Goal: Task Accomplishment & Management: Use online tool/utility

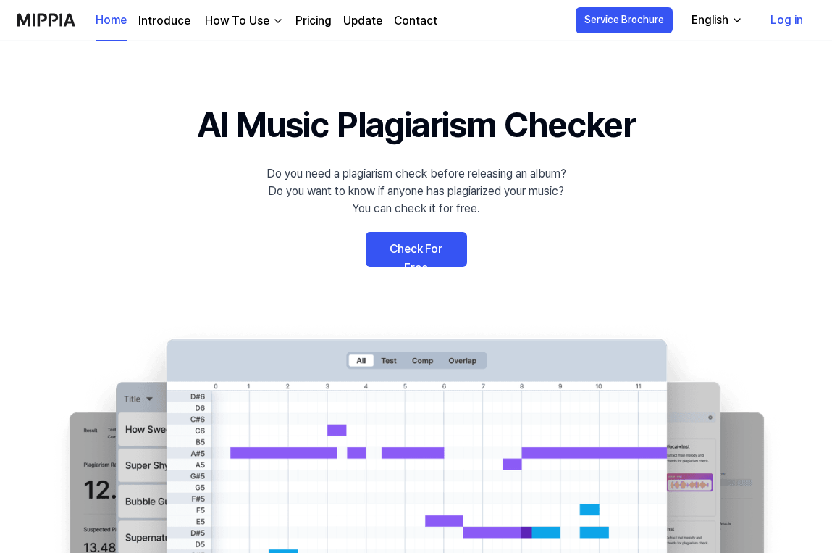
click at [778, 27] on link "Log in" at bounding box center [787, 20] width 56 height 41
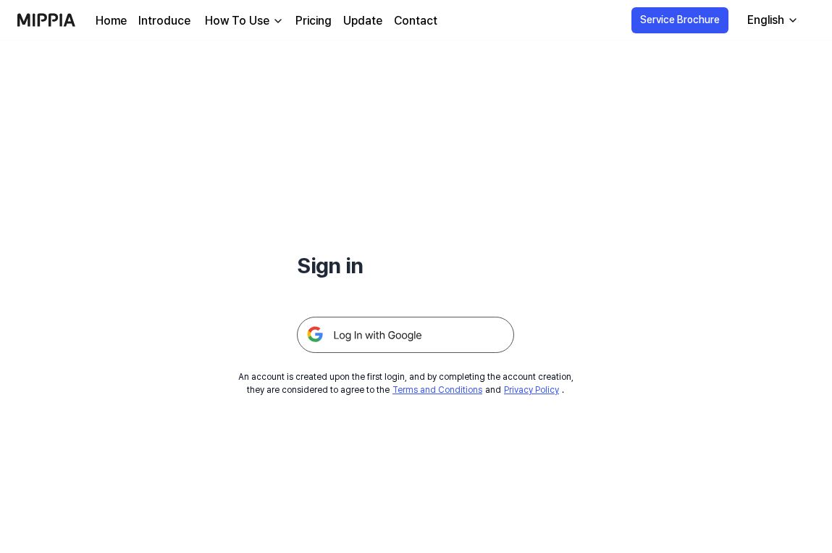
click at [421, 337] on img at bounding box center [405, 334] width 217 height 36
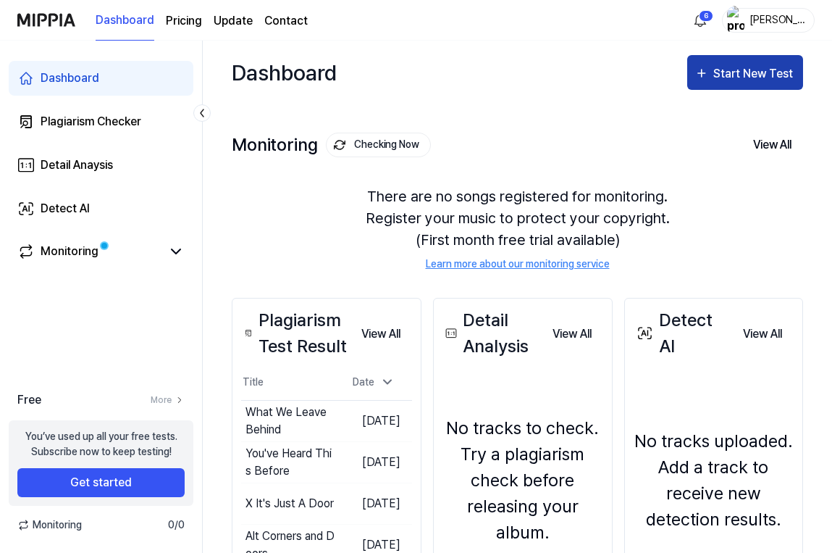
click at [726, 83] on button "Start New Test" at bounding box center [745, 72] width 116 height 35
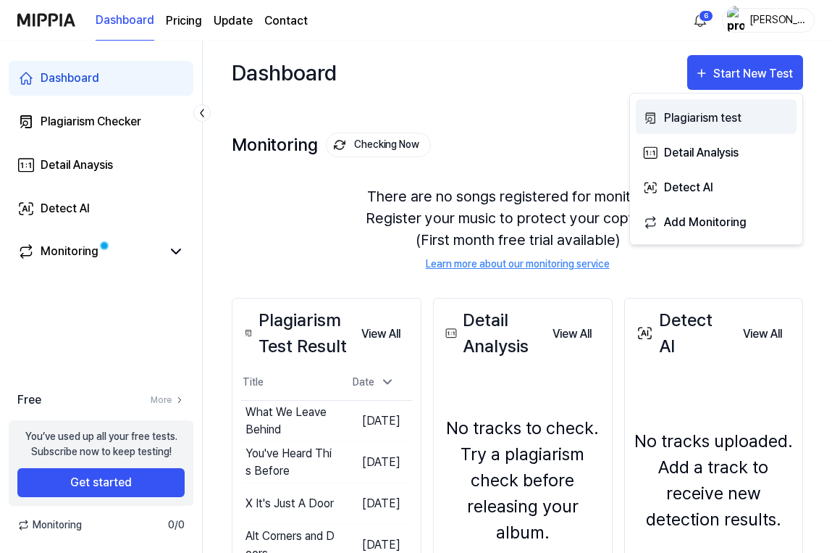
click at [666, 119] on div "Plagiarism test" at bounding box center [727, 118] width 126 height 19
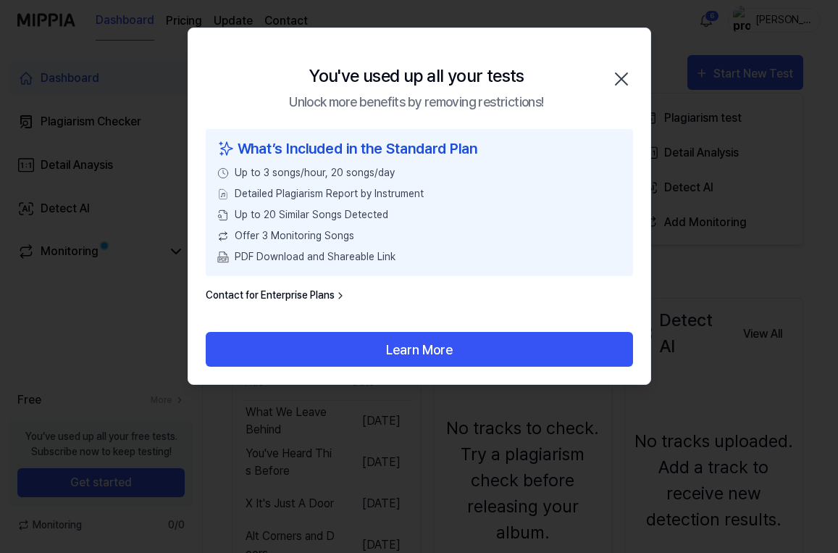
click at [615, 82] on icon "button" at bounding box center [621, 78] width 23 height 23
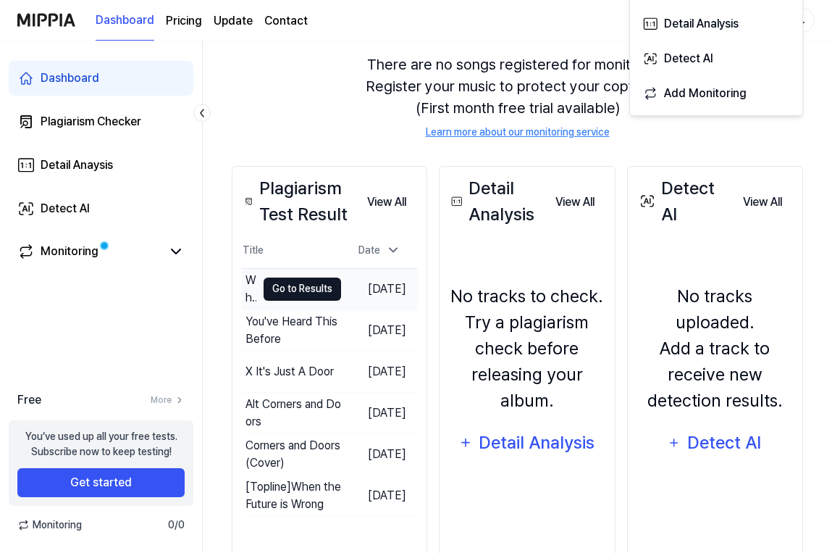
scroll to position [158, 0]
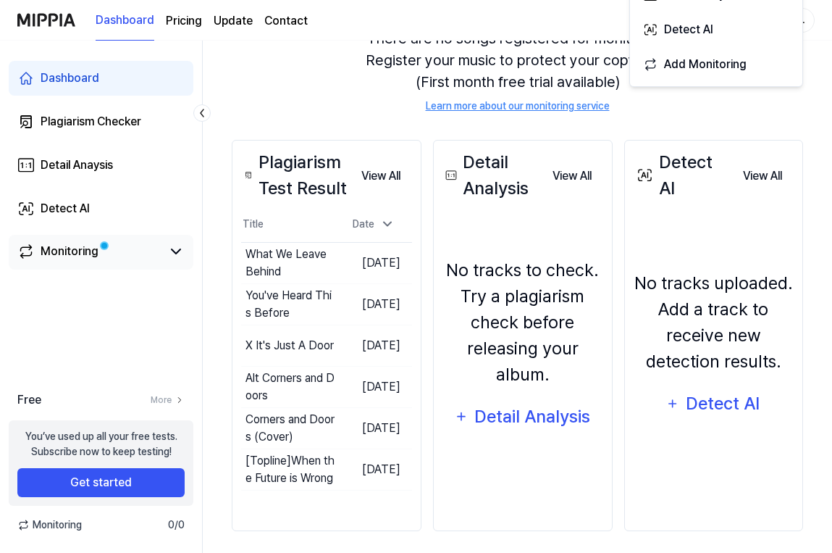
click at [142, 251] on link "Monitoring" at bounding box center [89, 251] width 144 height 17
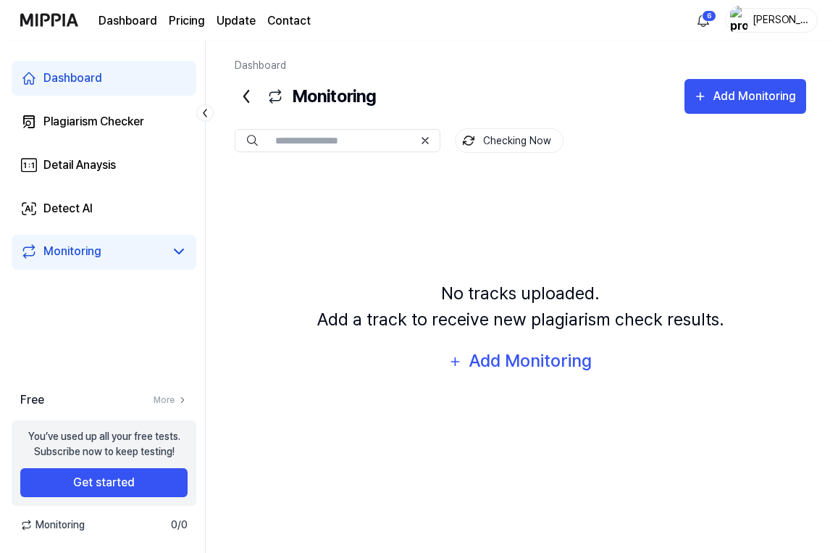
scroll to position [0, 0]
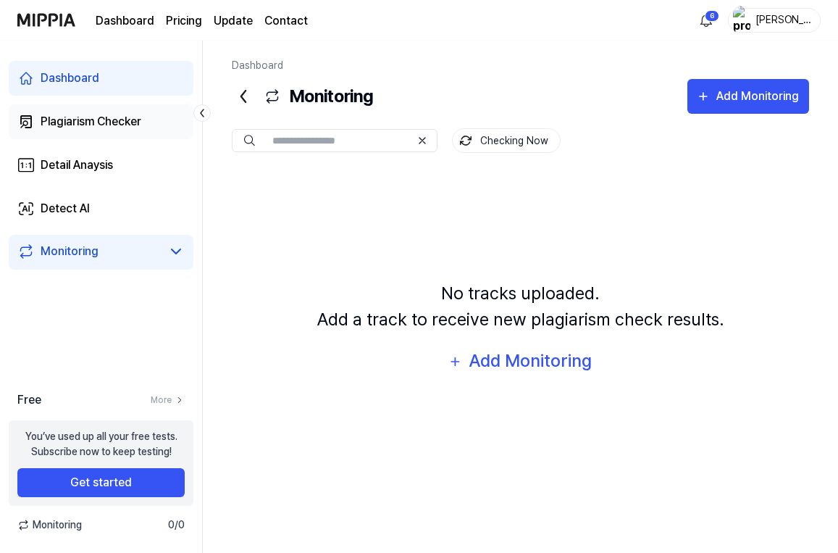
click at [149, 136] on link "Plagiarism Checker" at bounding box center [101, 121] width 185 height 35
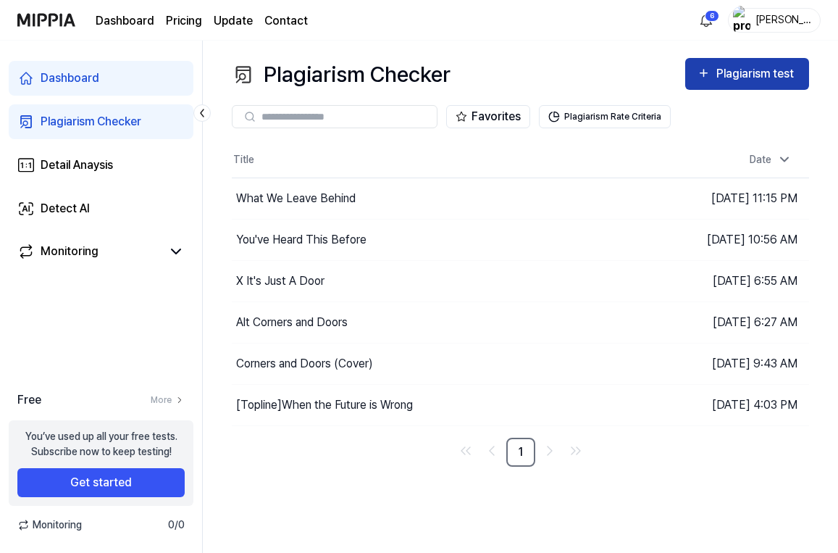
click at [713, 70] on div "Plagiarism test" at bounding box center [747, 73] width 101 height 19
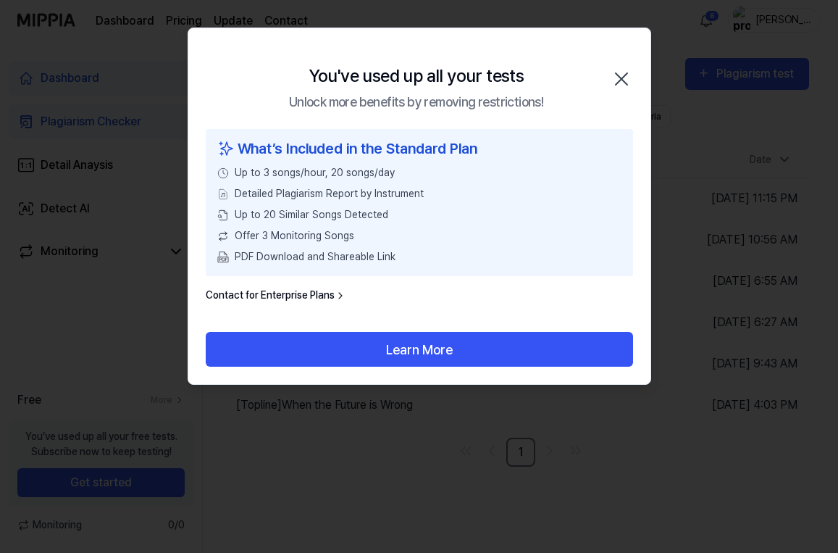
click at [405, 154] on div "What’s Included in the Standard Plan" at bounding box center [419, 149] width 404 height 22
drag, startPoint x: 396, startPoint y: 112, endPoint x: 393, endPoint y: 101, distance: 11.2
click at [395, 112] on div "You've used up all your tests Unlock more benefits by removing restrictions! Cl…" at bounding box center [419, 78] width 462 height 101
drag, startPoint x: 393, startPoint y: 101, endPoint x: 389, endPoint y: 114, distance: 13.7
click at [393, 101] on div "Unlock more benefits by removing restrictions!" at bounding box center [416, 102] width 254 height 20
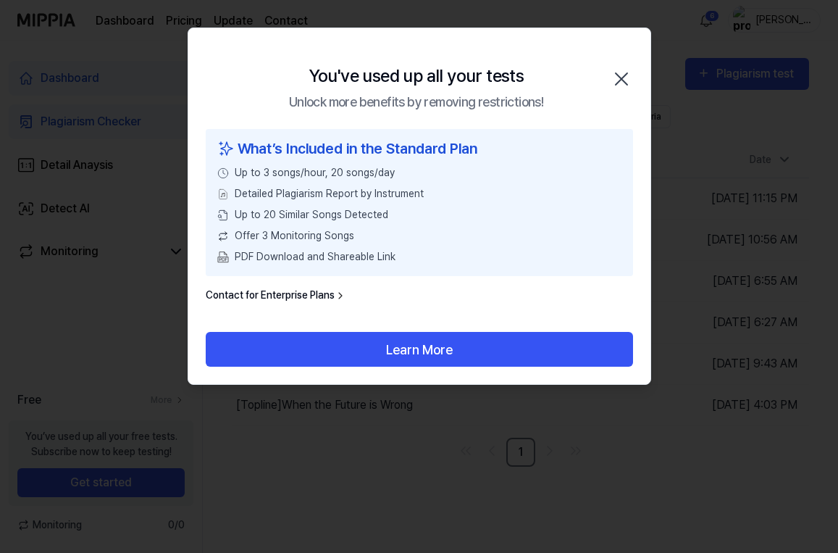
click at [296, 186] on div "What’s Included in the Standard Plan Up to 3 songs/hour, 20 songs/day Detailed …" at bounding box center [419, 202] width 427 height 147
drag, startPoint x: 230, startPoint y: 166, endPoint x: 306, endPoint y: 174, distance: 77.2
click at [306, 174] on div "Up to 3 songs/hour, 20 songs/day" at bounding box center [419, 172] width 404 height 15
click at [306, 174] on span "Up to 3 songs/hour, 20 songs/day" at bounding box center [315, 172] width 160 height 15
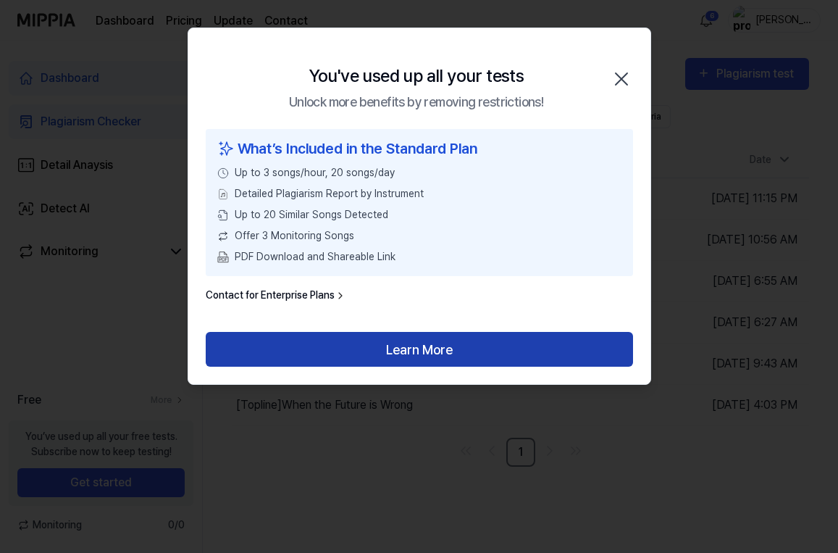
click at [409, 343] on button "Learn More" at bounding box center [419, 349] width 427 height 35
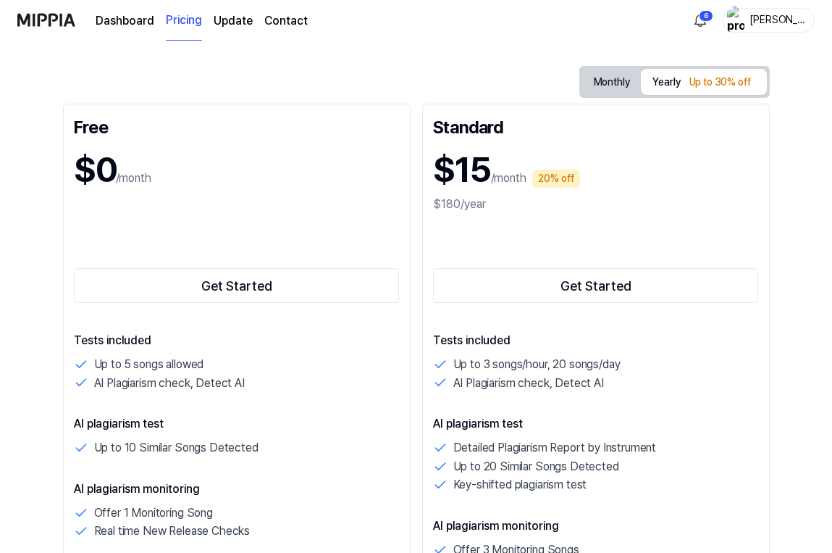
scroll to position [138, 0]
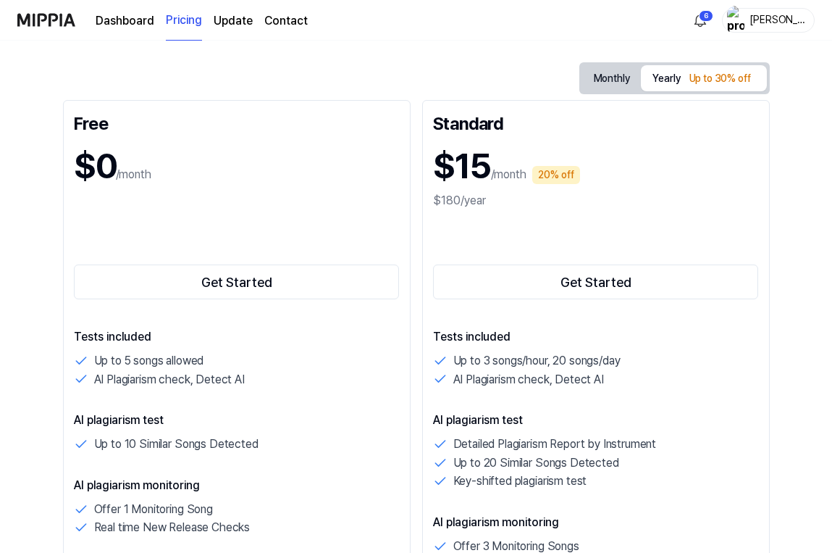
drag, startPoint x: 582, startPoint y: 83, endPoint x: 554, endPoint y: 90, distance: 28.5
click at [582, 83] on button "Monthly" at bounding box center [611, 78] width 59 height 27
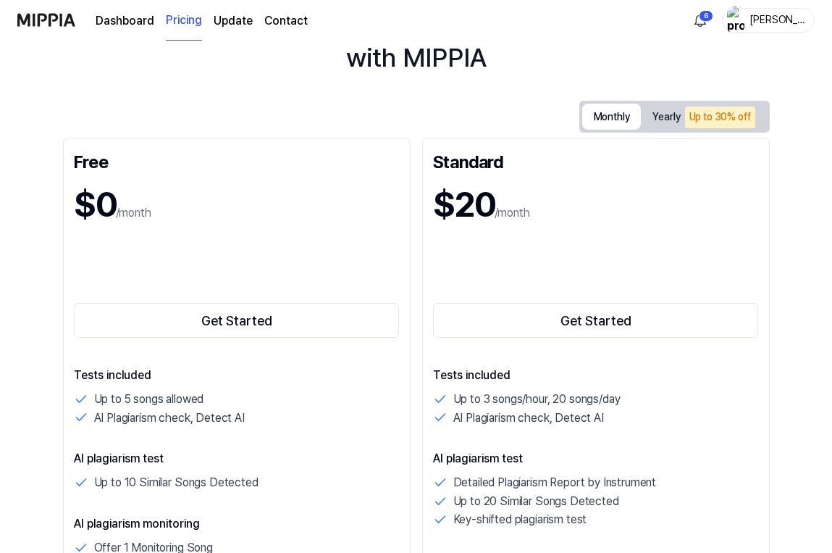
scroll to position [68, 0]
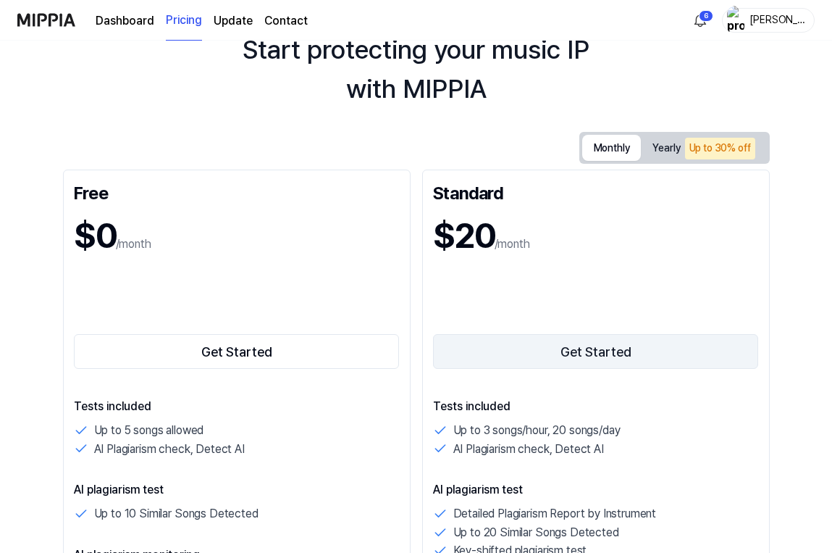
drag, startPoint x: 574, startPoint y: 357, endPoint x: 566, endPoint y: 348, distance: 12.3
click at [574, 357] on button "Get Started" at bounding box center [596, 351] width 326 height 35
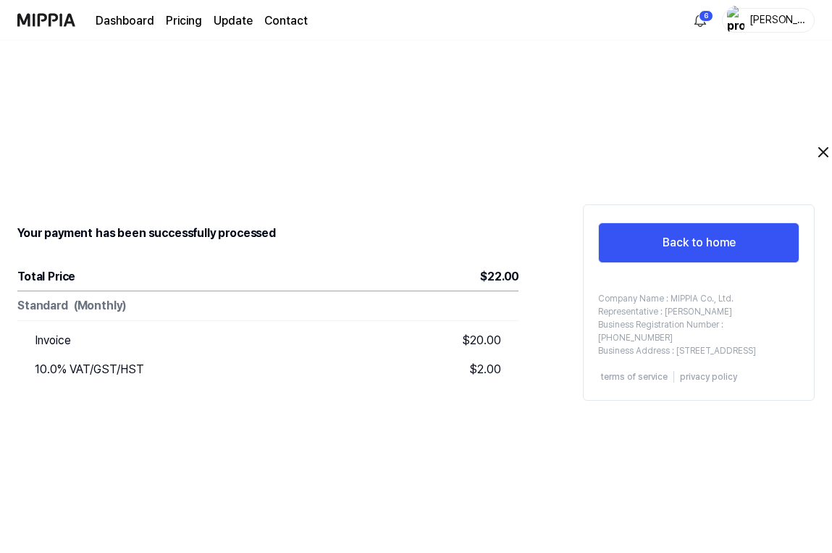
scroll to position [31, 0]
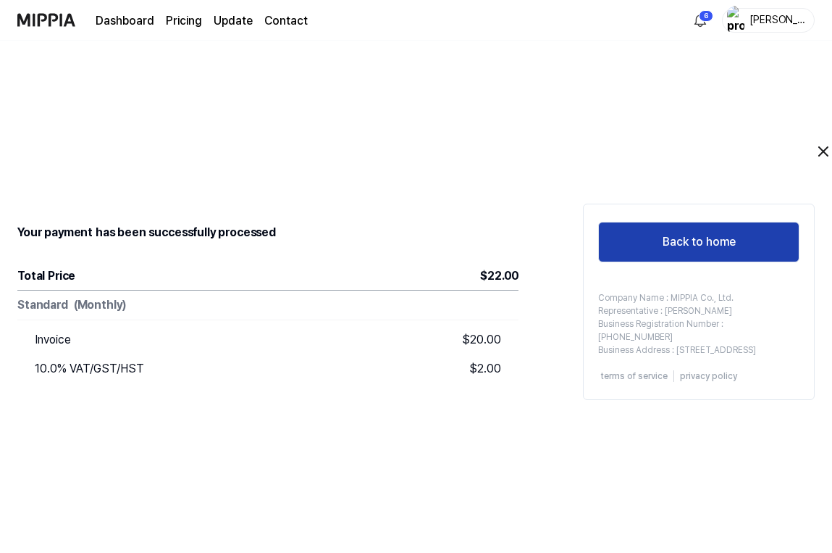
click at [611, 240] on button "Back to home" at bounding box center [698, 242] width 201 height 41
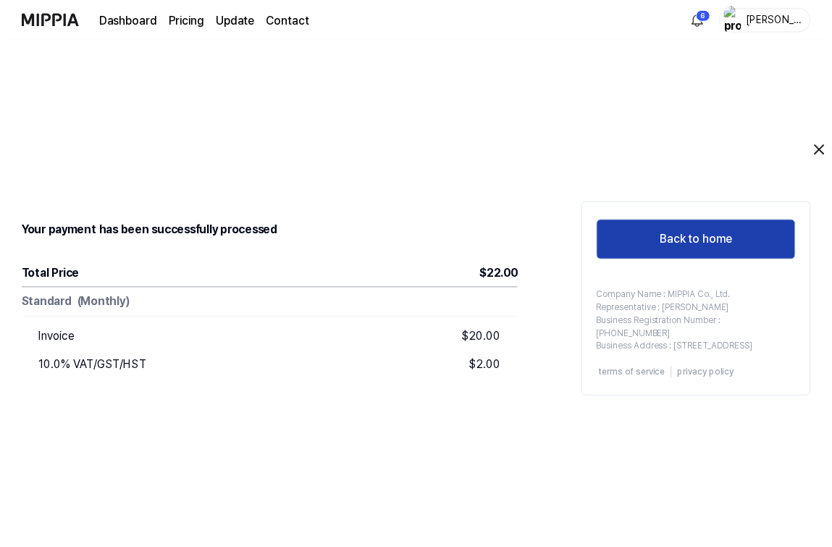
scroll to position [0, 0]
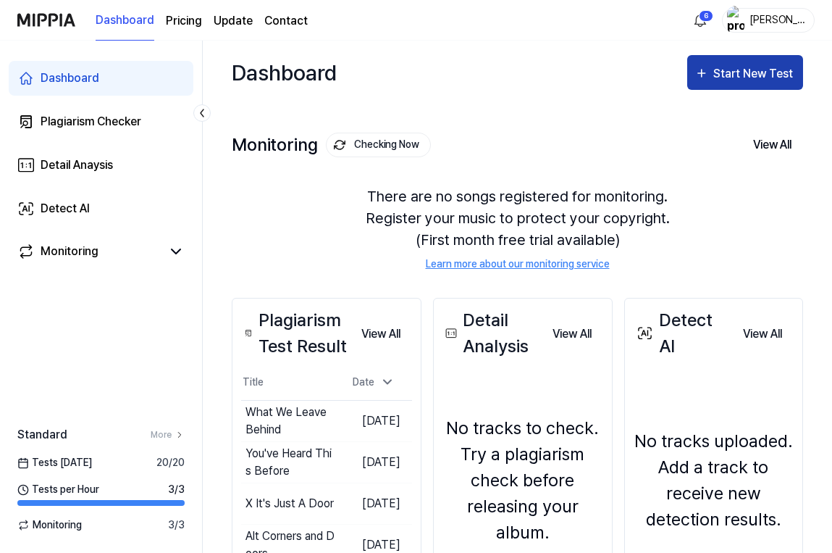
click at [745, 83] on button "Start New Test" at bounding box center [745, 72] width 116 height 35
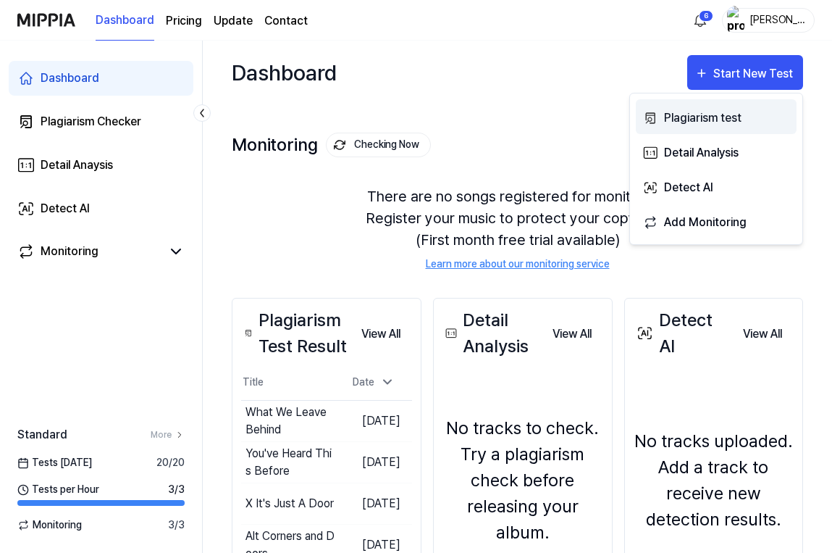
click at [682, 120] on div "Plagiarism test" at bounding box center [727, 118] width 126 height 19
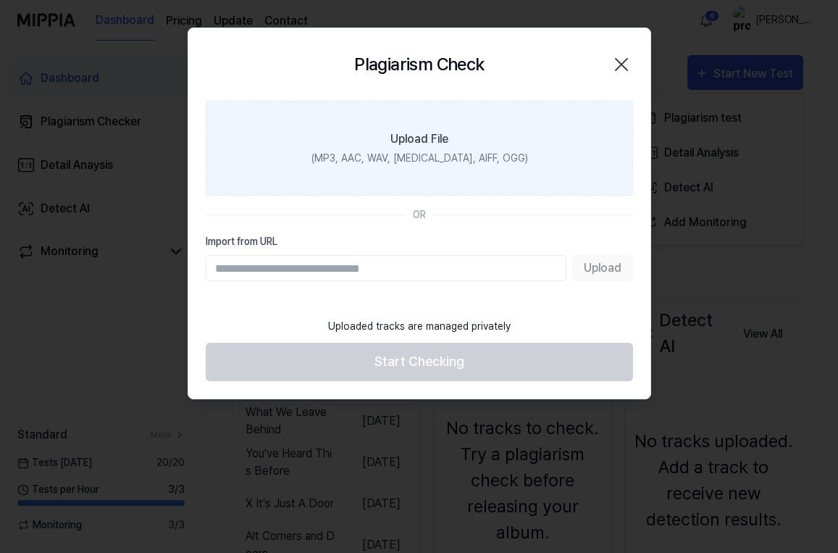
click at [325, 184] on label "Upload File (MP3, AAC, WAV, [MEDICAL_DATA], AIFF, OGG)" at bounding box center [419, 148] width 427 height 95
click at [0, 0] on input "Upload File (MP3, AAC, WAV, [MEDICAL_DATA], AIFF, OGG)" at bounding box center [0, 0] width 0 height 0
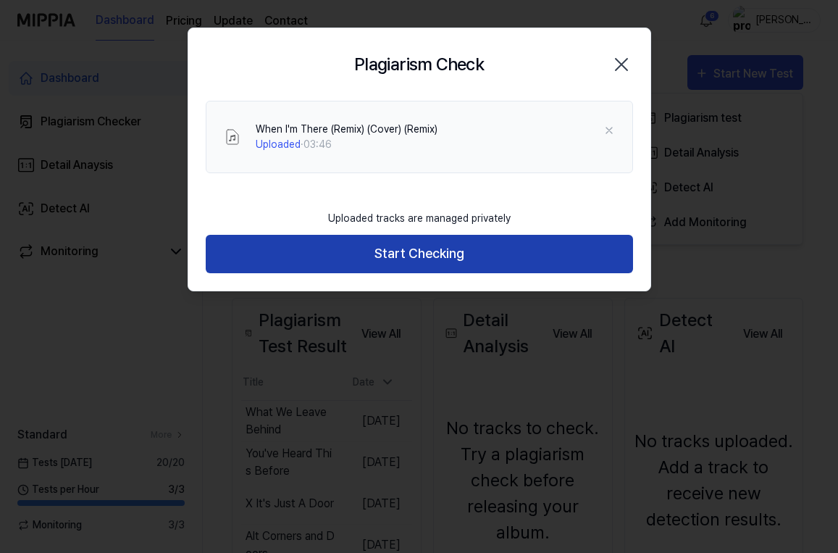
click at [412, 244] on button "Start Checking" at bounding box center [419, 254] width 427 height 38
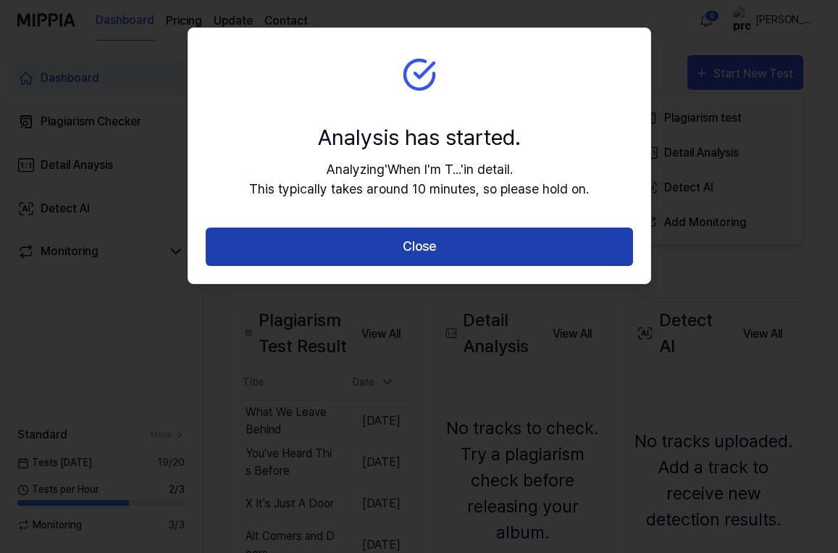
click at [417, 238] on button "Close" at bounding box center [419, 246] width 427 height 38
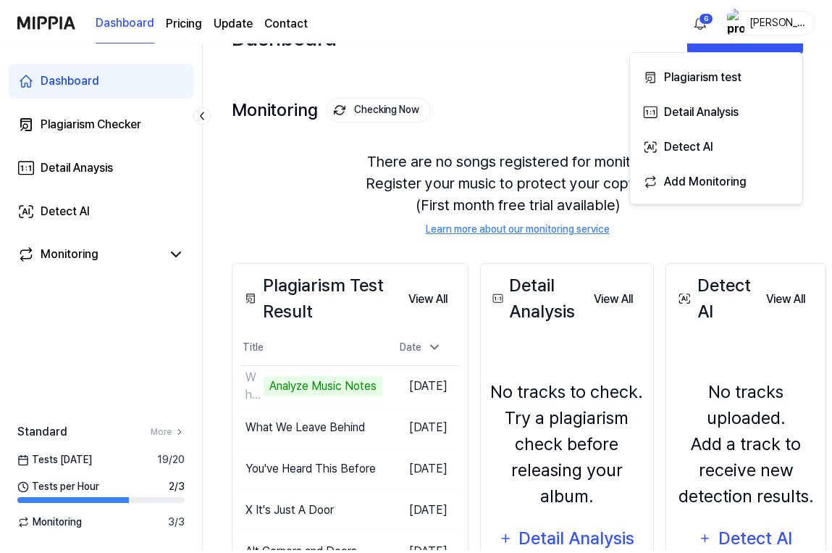
scroll to position [43, 0]
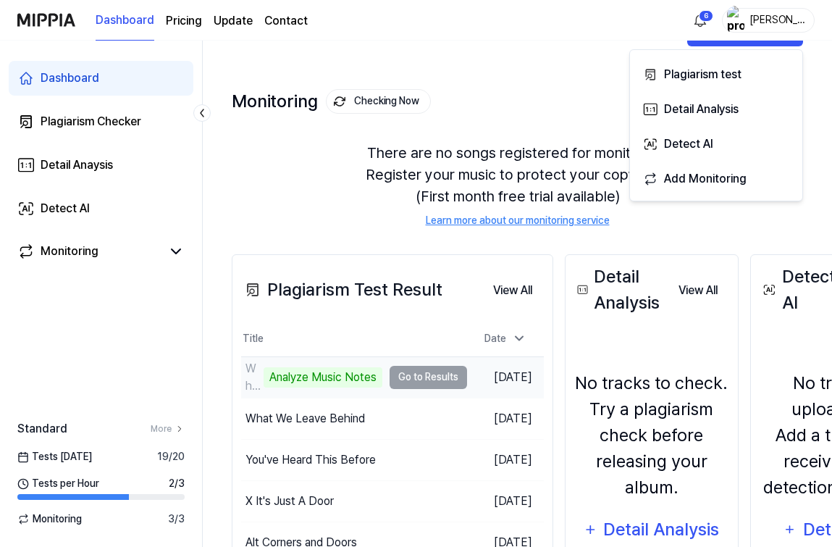
click at [404, 375] on td "When I'm There (Remix) (Cover) (Remix) Analyze Music Notes Go to Results" at bounding box center [354, 377] width 226 height 41
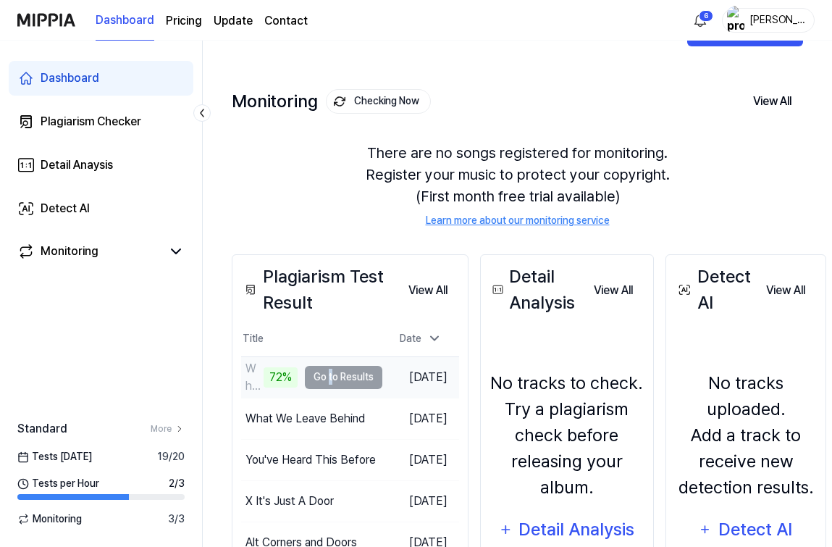
click at [328, 379] on td "When I'm There (Remix) (Cover) (Remix) 72% Go to Results" at bounding box center [311, 377] width 141 height 41
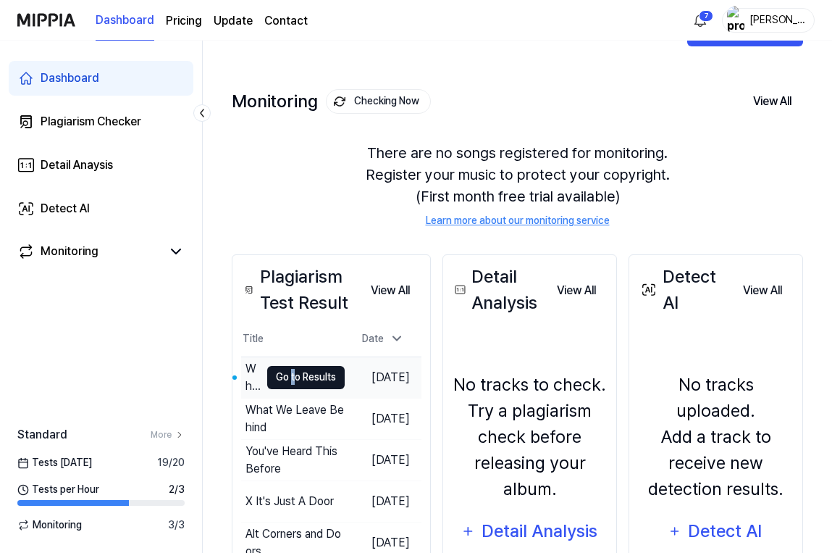
click at [324, 378] on button "Go to Results" at bounding box center [305, 377] width 77 height 23
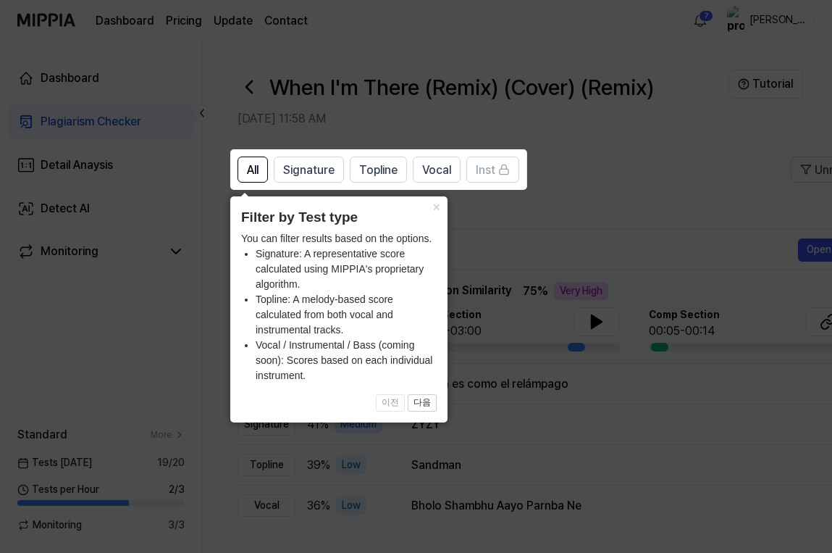
scroll to position [0, 0]
click at [576, 222] on icon at bounding box center [419, 276] width 838 height 553
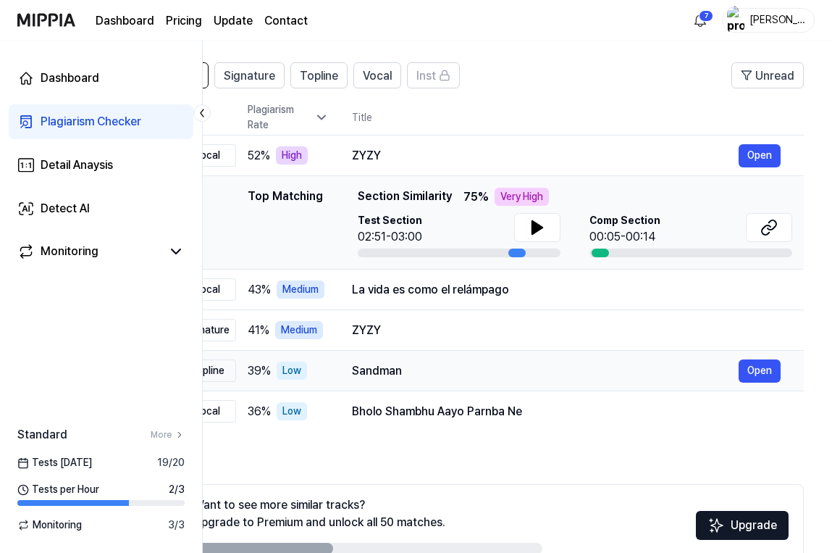
scroll to position [0, 55]
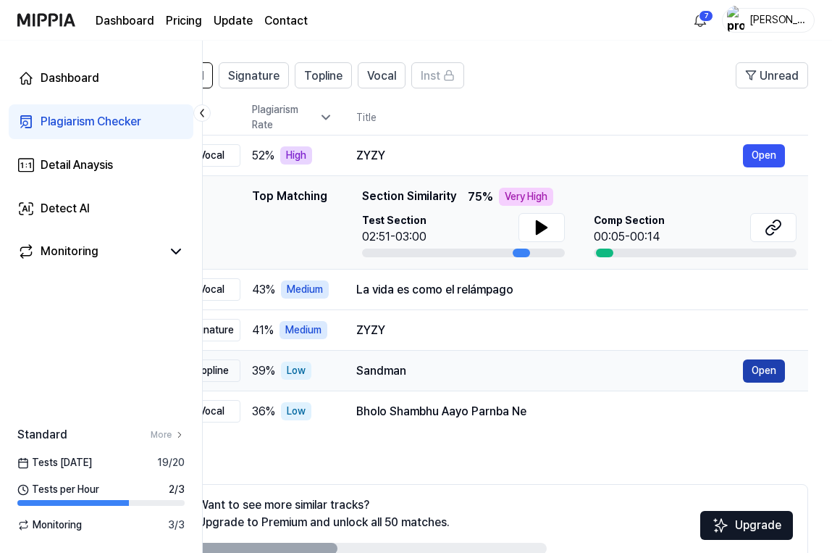
click at [768, 365] on button "Open" at bounding box center [764, 370] width 42 height 23
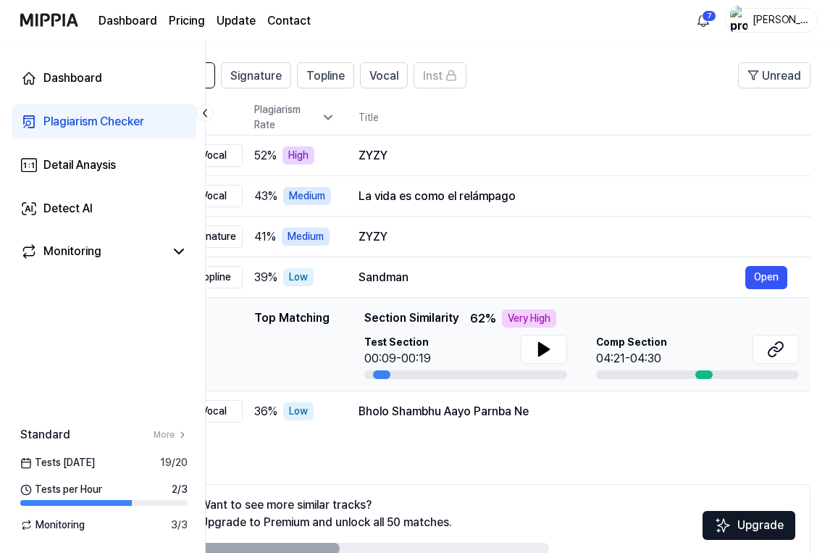
scroll to position [0, 0]
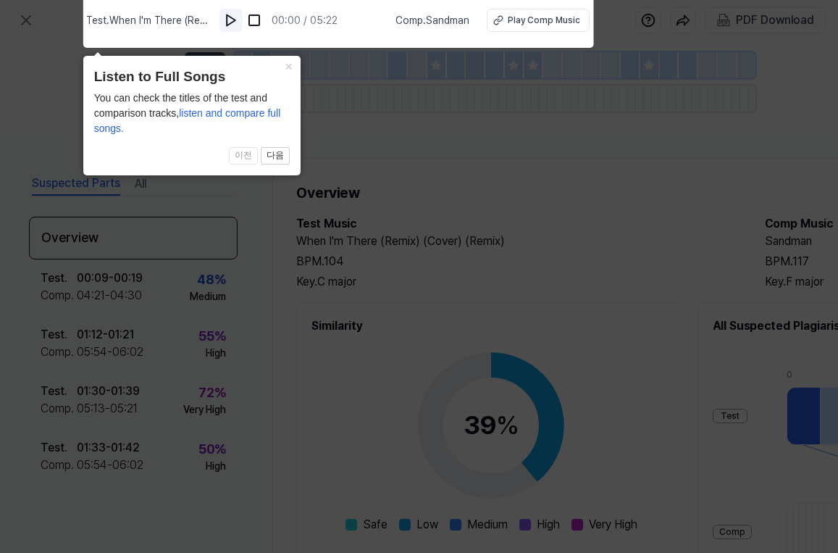
click at [232, 22] on img at bounding box center [231, 20] width 14 height 14
click at [542, 27] on button "Play Comp Music" at bounding box center [537, 20] width 103 height 23
click at [484, 157] on icon at bounding box center [419, 273] width 838 height 560
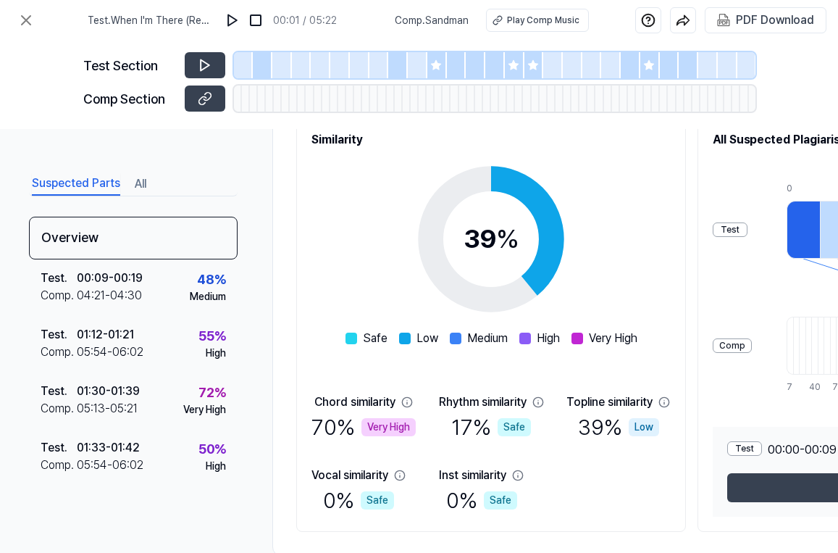
scroll to position [188, 0]
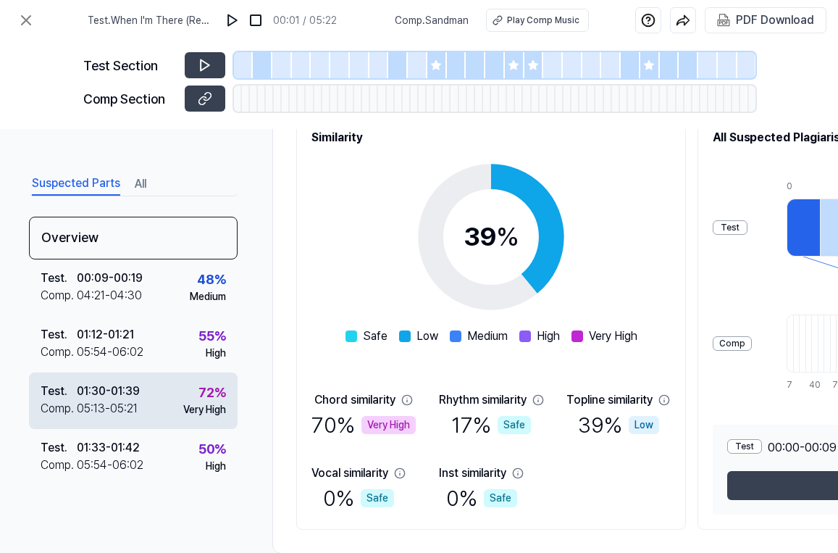
click at [143, 395] on div "Test . 01:30 - 01:39 Comp . 05:13 - 05:21 72 % Very High" at bounding box center [133, 400] width 209 height 56
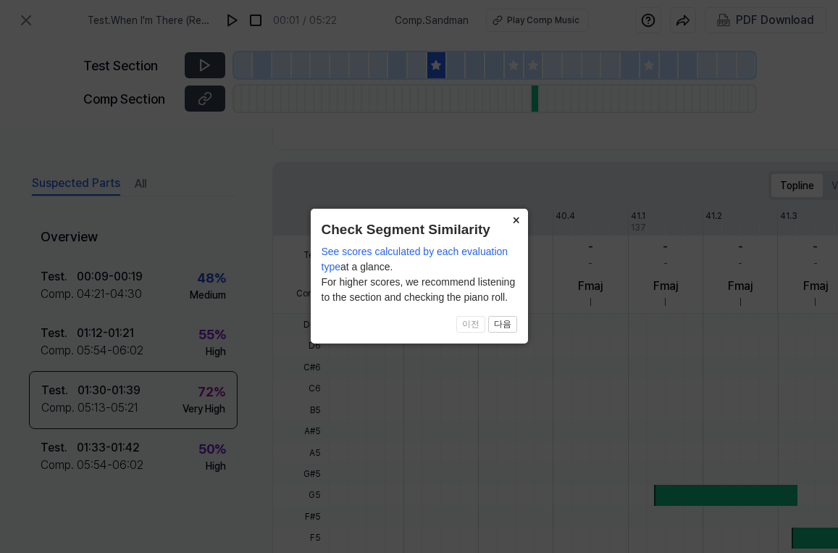
click at [518, 219] on button "×" at bounding box center [516, 219] width 23 height 20
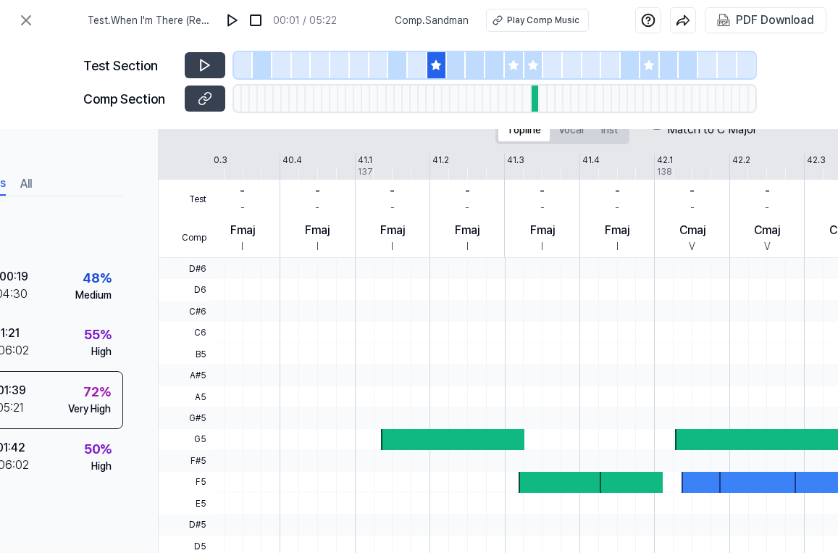
scroll to position [244, 115]
click at [214, 66] on button at bounding box center [205, 65] width 41 height 26
click at [531, 67] on icon at bounding box center [532, 64] width 9 height 9
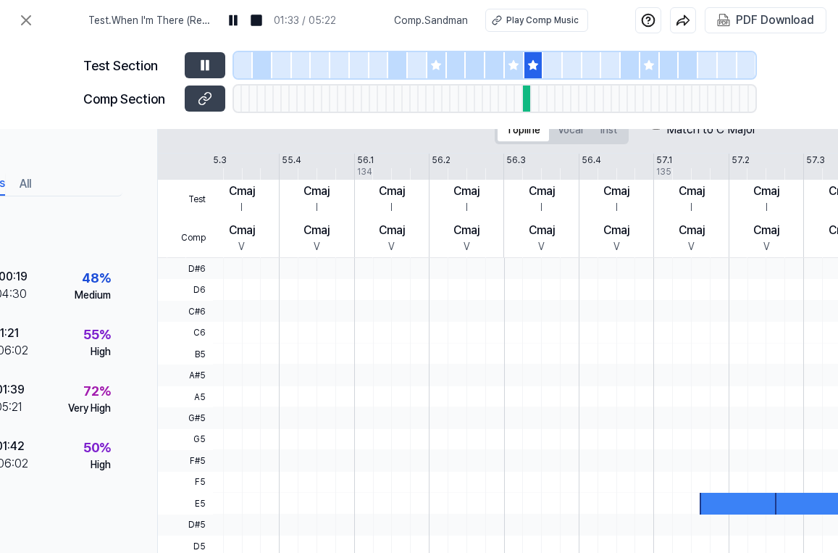
click at [528, 65] on icon at bounding box center [533, 65] width 12 height 12
click at [524, 97] on div at bounding box center [527, 98] width 8 height 26
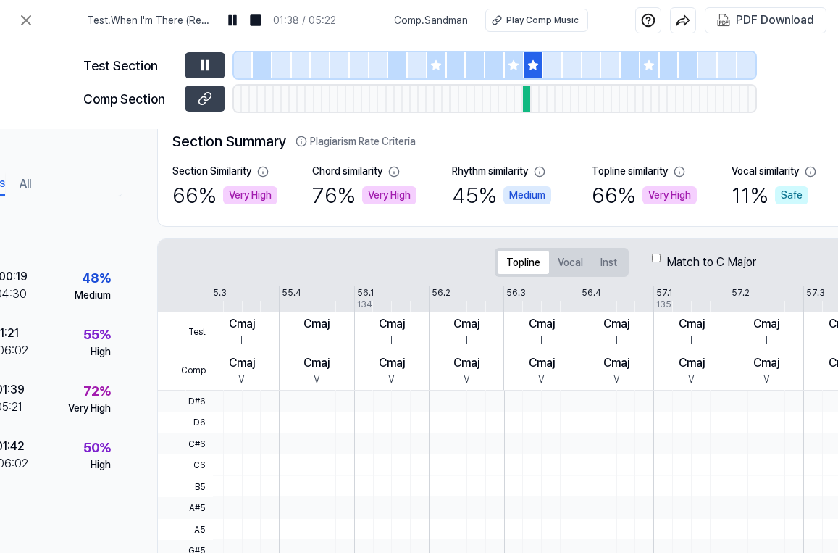
scroll to position [109, 115]
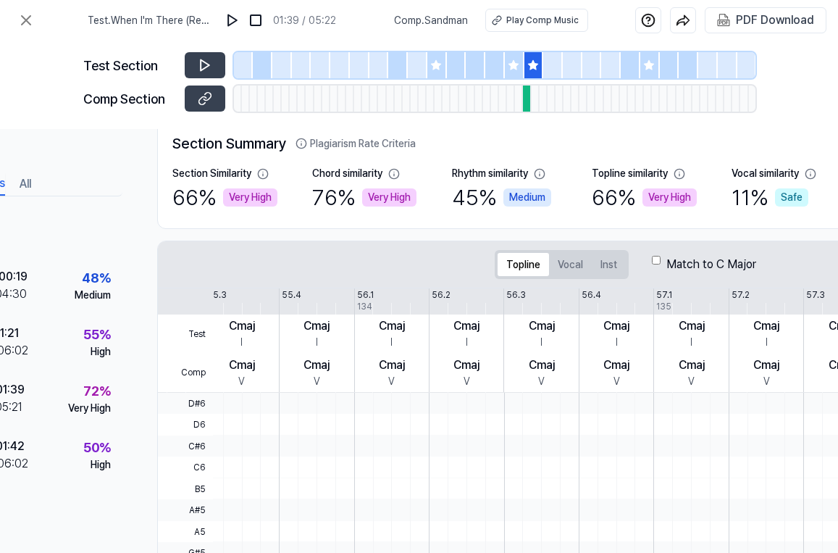
click at [330, 99] on div at bounding box center [334, 98] width 8 height 26
click at [441, 57] on div at bounding box center [437, 65] width 20 height 26
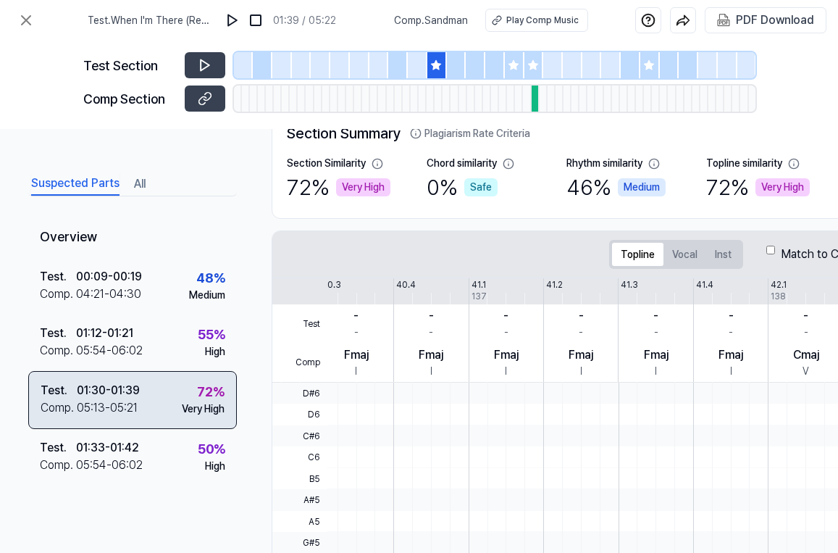
scroll to position [127, 1]
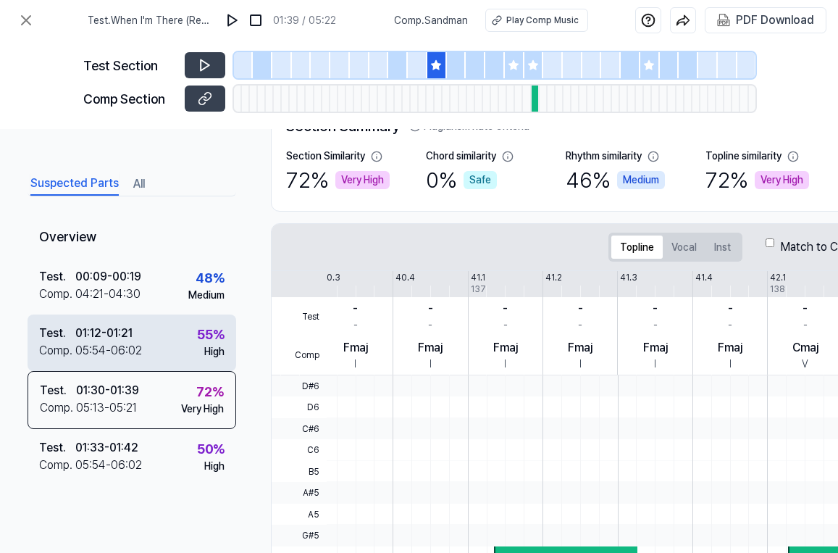
drag, startPoint x: 169, startPoint y: 346, endPoint x: 187, endPoint y: 343, distance: 17.8
click at [169, 347] on div "Test . 01:12 - 01:21 Comp . 05:54 - 06:02 55 % High" at bounding box center [132, 342] width 209 height 56
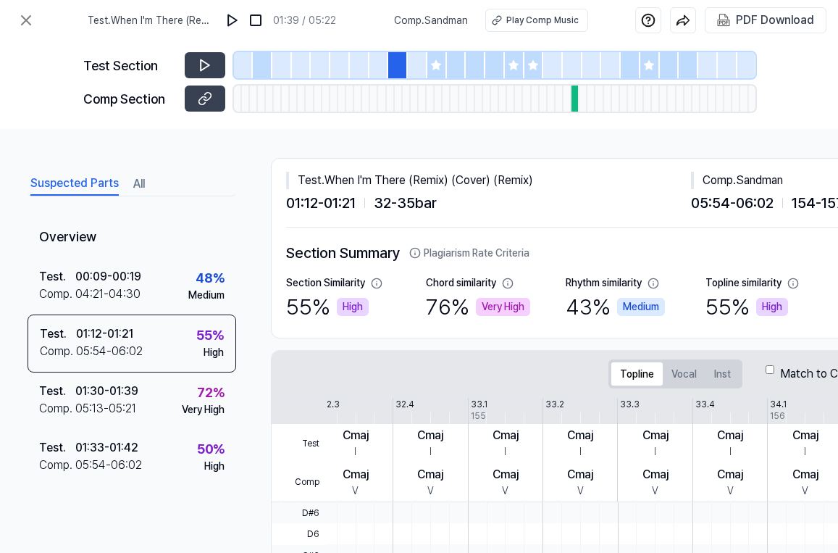
scroll to position [0, 1]
click at [137, 187] on button "All" at bounding box center [139, 183] width 12 height 23
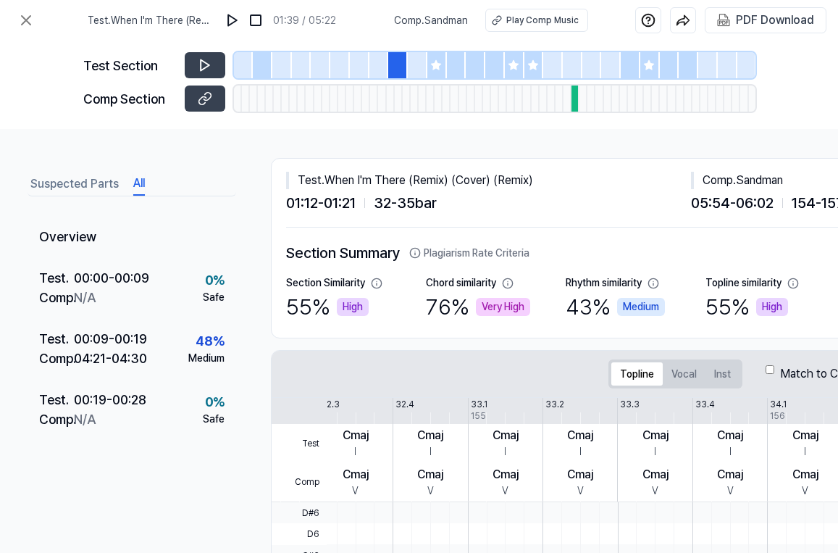
click at [59, 182] on button "Suspected Parts" at bounding box center [74, 183] width 88 height 23
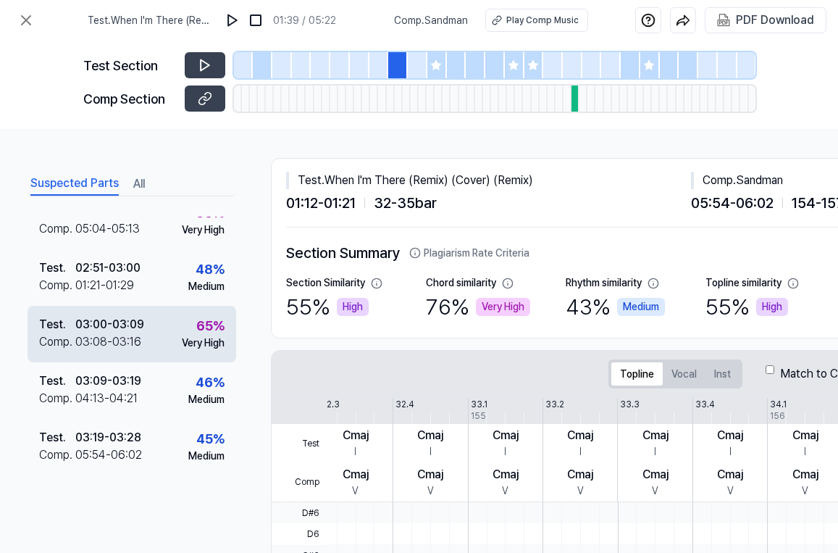
scroll to position [468, 0]
click at [148, 333] on div "Test . 03:00 - 03:09 Comp . 03:08 - 03:16 65 % Very High" at bounding box center [132, 334] width 209 height 56
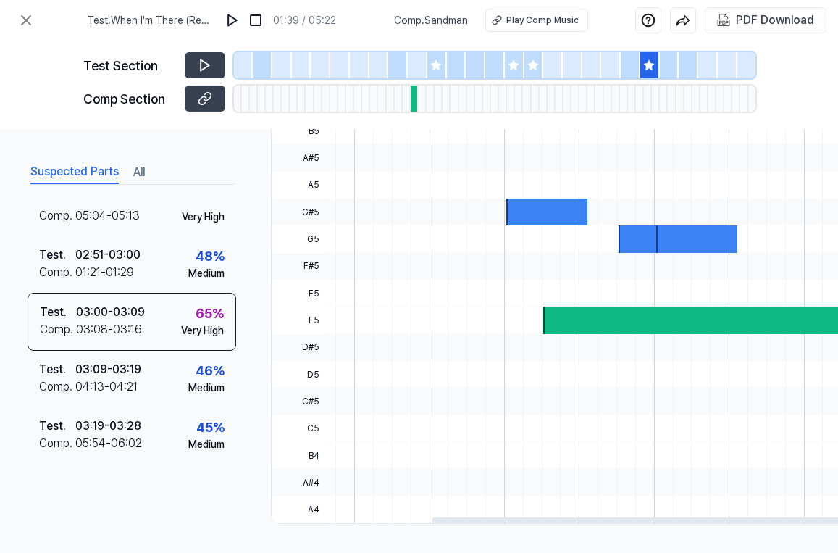
scroll to position [0, 0]
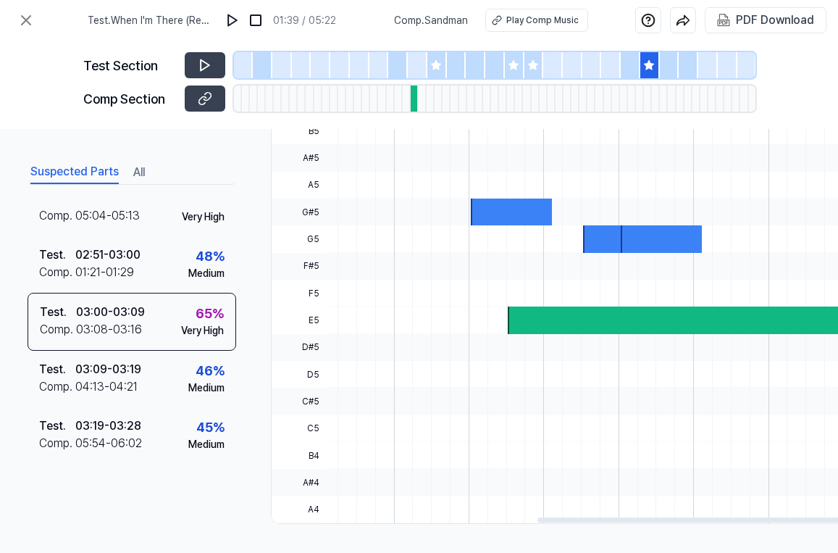
drag, startPoint x: 646, startPoint y: 315, endPoint x: 621, endPoint y: 285, distance: 38.6
click at [645, 315] on div at bounding box center [679, 319] width 343 height 27
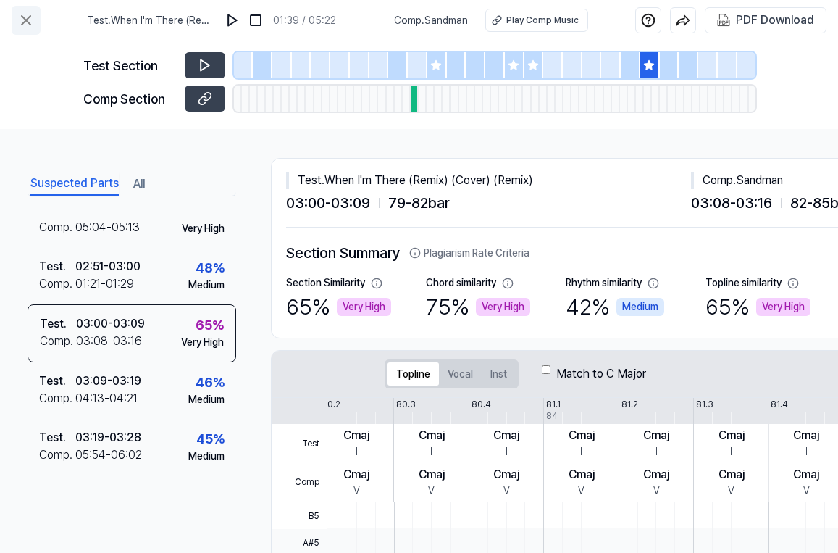
click at [32, 25] on icon at bounding box center [25, 20] width 17 height 17
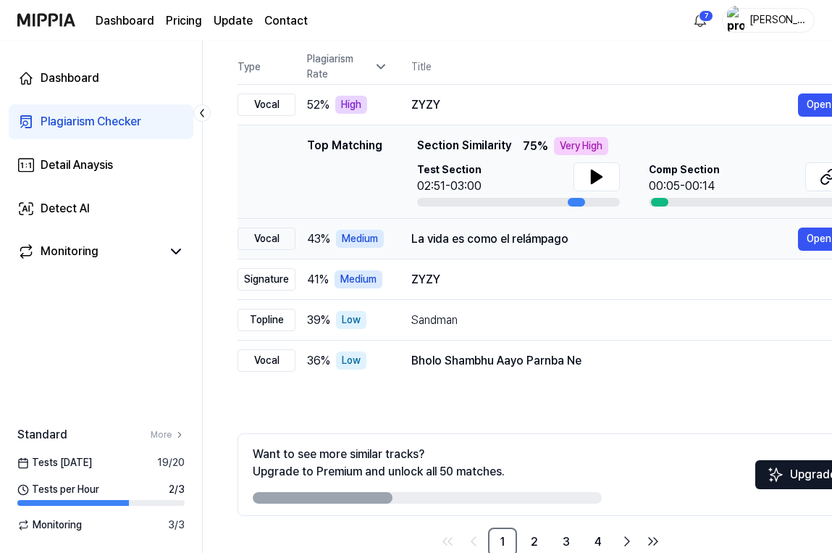
click at [442, 238] on div "La vida es como el relámpago" at bounding box center [604, 238] width 387 height 17
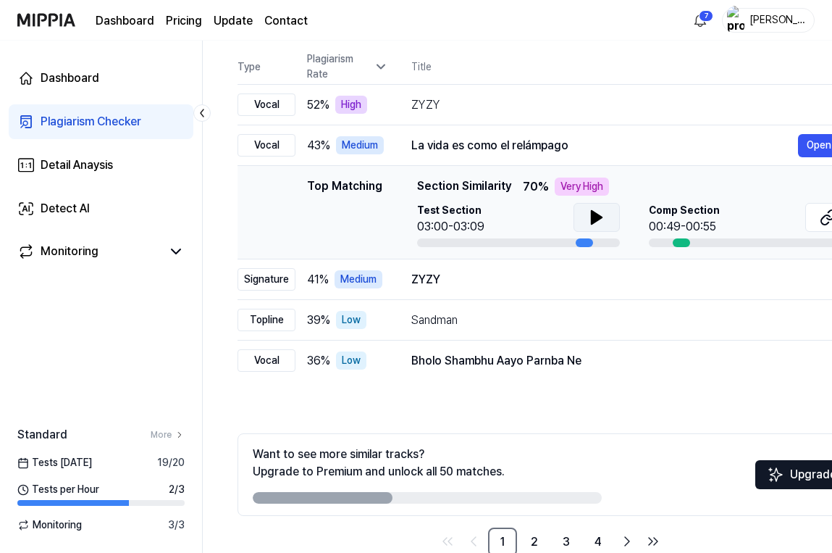
click at [605, 221] on button at bounding box center [597, 217] width 46 height 29
click at [595, 214] on icon at bounding box center [596, 217] width 17 height 17
